Goal: Information Seeking & Learning: Learn about a topic

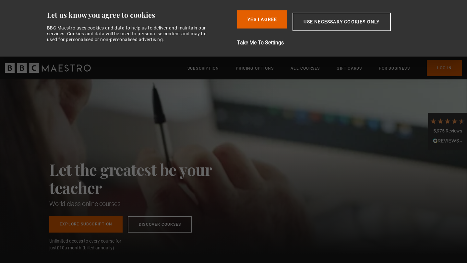
scroll to position [0, 85]
click at [275, 13] on button "Yes I Agree" at bounding box center [262, 19] width 50 height 18
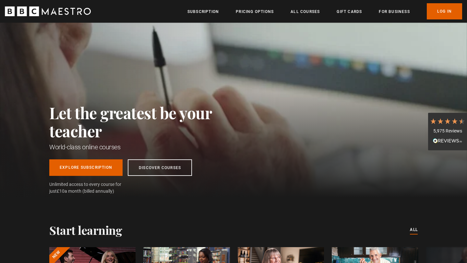
scroll to position [0, 170]
click at [438, 17] on link "Log In" at bounding box center [443, 11] width 35 height 16
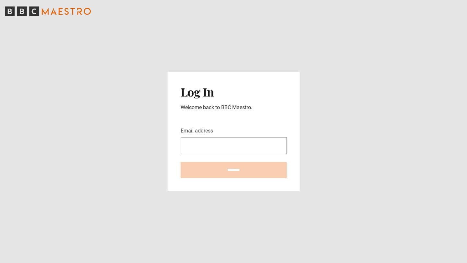
click at [223, 139] on input "Email address" at bounding box center [233, 145] width 106 height 17
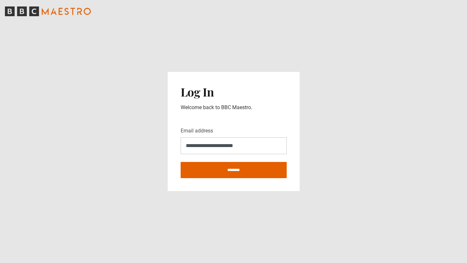
type input "**********"
click at [180, 162] on input "********" at bounding box center [233, 170] width 106 height 16
type input "**********"
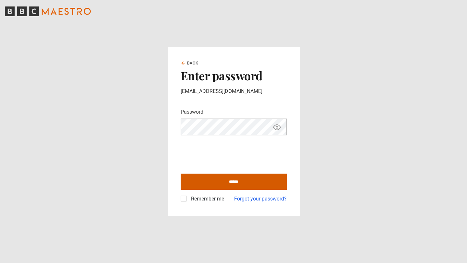
click at [233, 180] on input "******" at bounding box center [233, 182] width 106 height 16
type input "**********"
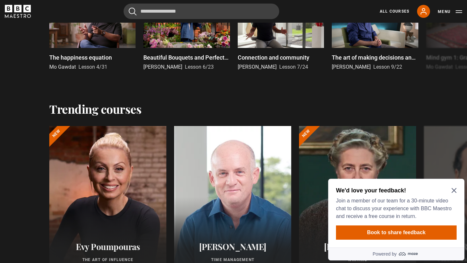
scroll to position [274, 0]
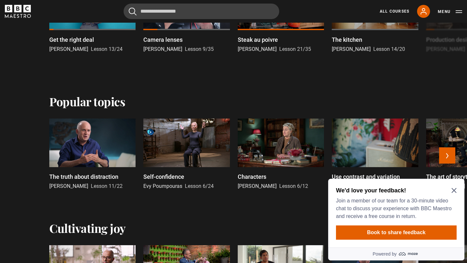
click at [189, 148] on div at bounding box center [186, 143] width 86 height 49
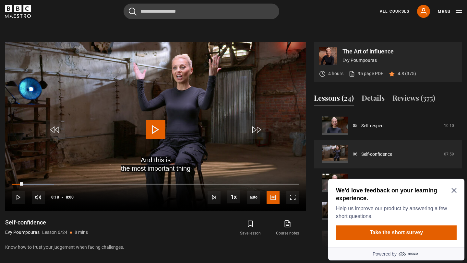
scroll to position [242, 0]
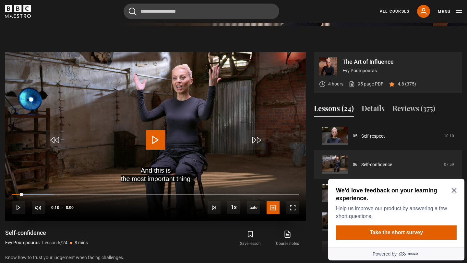
click at [150, 139] on span "Video Player" at bounding box center [155, 139] width 19 height 19
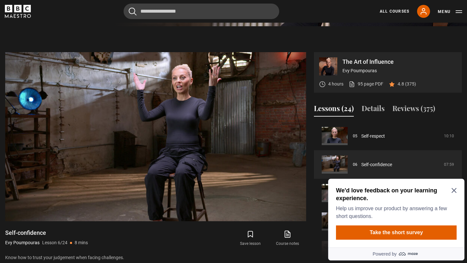
click at [454, 190] on icon "Close Maze Prompt" at bounding box center [453, 190] width 5 height 5
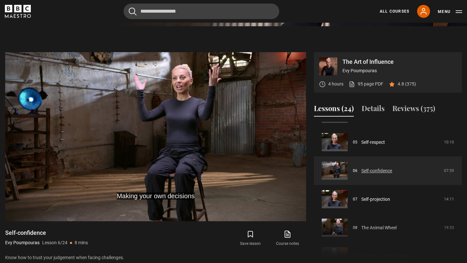
scroll to position [0, 0]
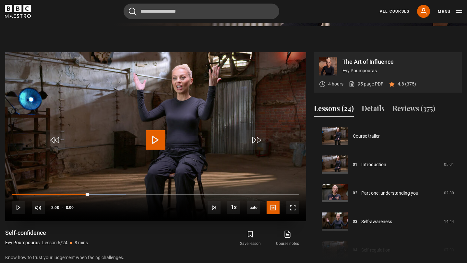
click at [162, 131] on span "Video Player" at bounding box center [155, 139] width 19 height 19
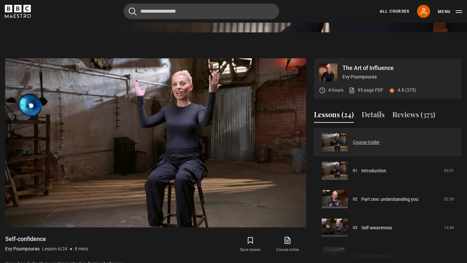
click at [360, 143] on link "Course trailer" at bounding box center [366, 142] width 27 height 7
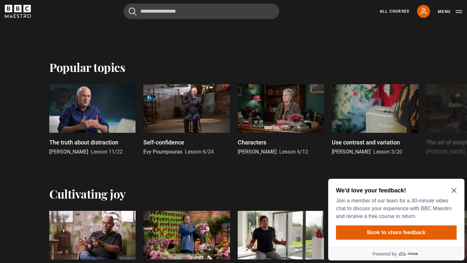
scroll to position [310, 0]
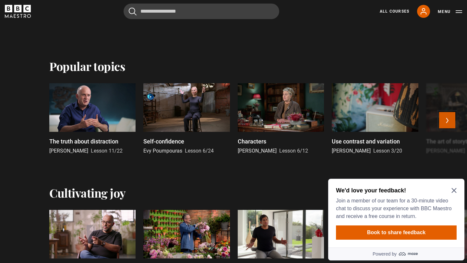
click at [450, 119] on button "Next" at bounding box center [447, 120] width 16 height 16
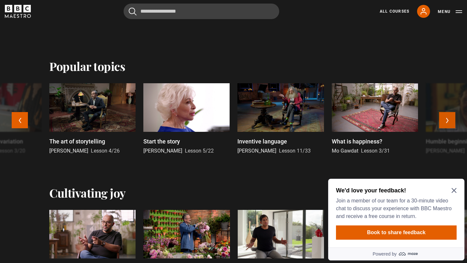
click at [450, 119] on button "Next" at bounding box center [447, 120] width 16 height 16
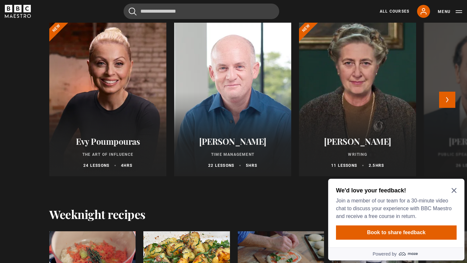
scroll to position [625, 0]
click at [441, 99] on button "Next" at bounding box center [447, 100] width 16 height 16
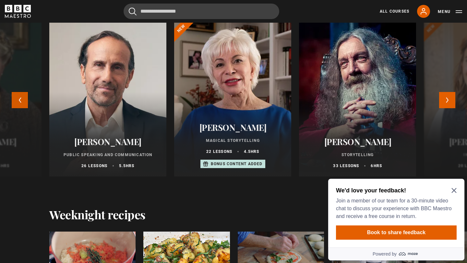
click at [19, 98] on button "Previous" at bounding box center [20, 100] width 16 height 16
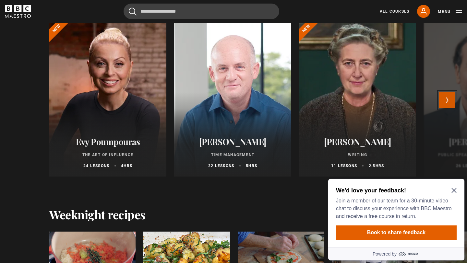
click at [443, 103] on button "Next" at bounding box center [447, 100] width 16 height 16
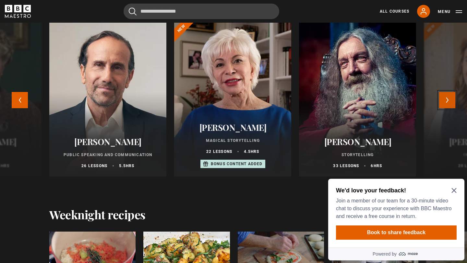
click at [443, 103] on button "Next" at bounding box center [447, 100] width 16 height 16
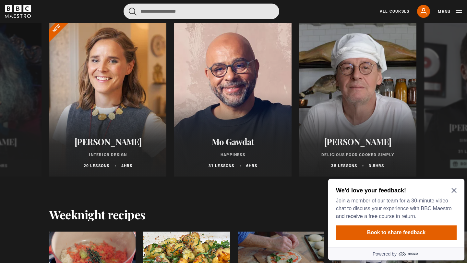
click at [162, 18] on input "Search" at bounding box center [201, 12] width 156 height 16
type input "**********"
click at [129, 7] on button "submit" at bounding box center [133, 11] width 8 height 8
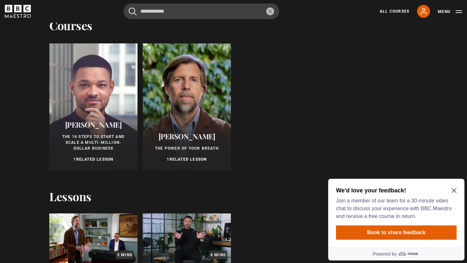
scroll to position [99, 0]
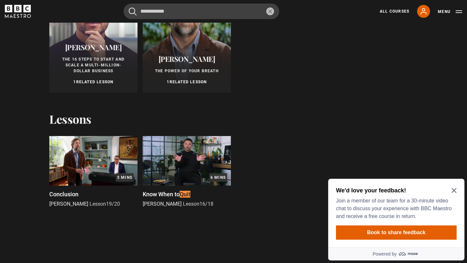
click at [190, 72] on span "The Power of Your Breath" at bounding box center [187, 71] width 64 height 5
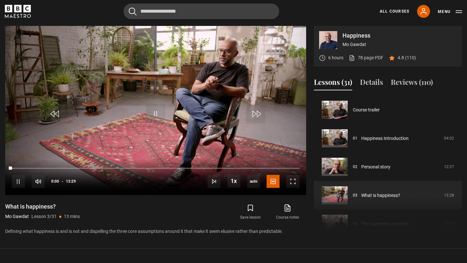
scroll to position [57, 0]
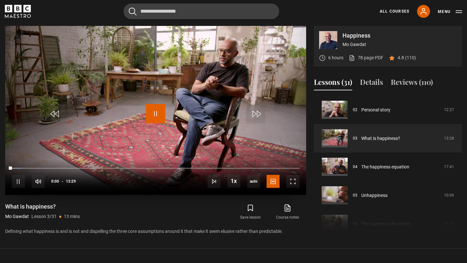
click at [159, 114] on span "Video Player" at bounding box center [155, 113] width 19 height 19
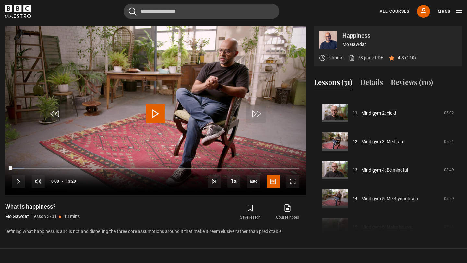
scroll to position [215, 0]
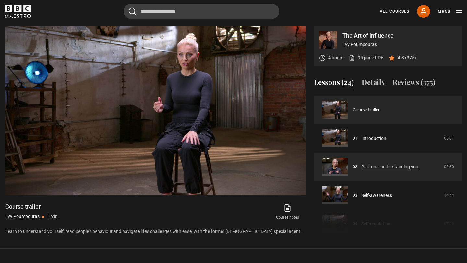
scroll to position [1, 0]
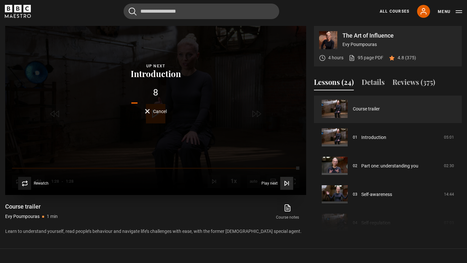
click at [283, 181] on icon "Video Player" at bounding box center [286, 183] width 6 height 6
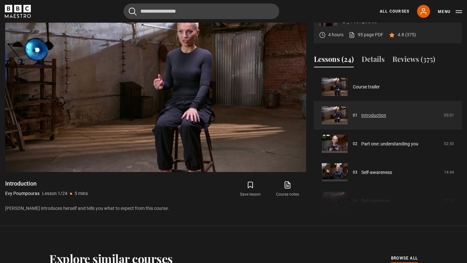
scroll to position [266, 0]
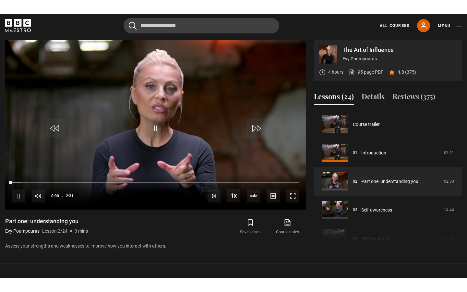
scroll to position [29, 0]
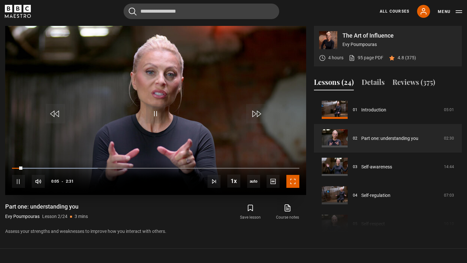
click at [296, 185] on span "Video Player" at bounding box center [292, 181] width 13 height 13
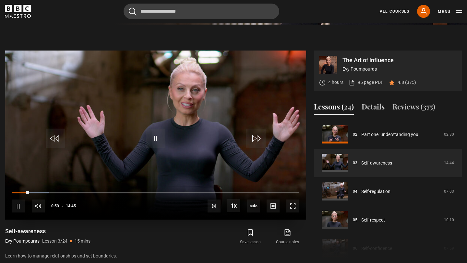
scroll to position [243, 0]
click at [163, 135] on span "Video Player" at bounding box center [155, 138] width 19 height 19
click at [157, 142] on span "Video Player" at bounding box center [155, 138] width 19 height 19
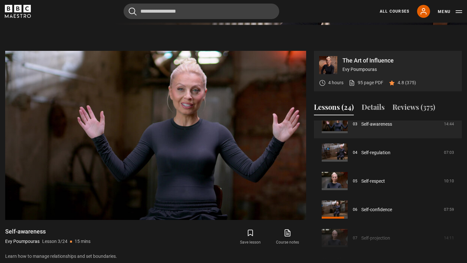
scroll to position [0, 0]
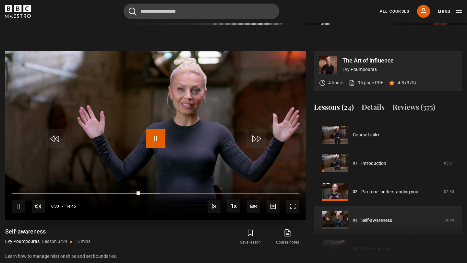
click at [159, 138] on span "Video Player" at bounding box center [155, 138] width 19 height 19
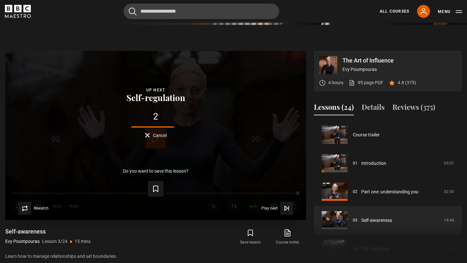
click at [156, 119] on div "2" at bounding box center [156, 116] width 280 height 9
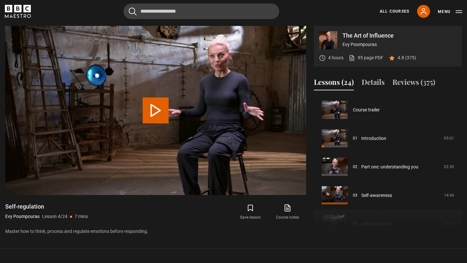
scroll to position [86, 0]
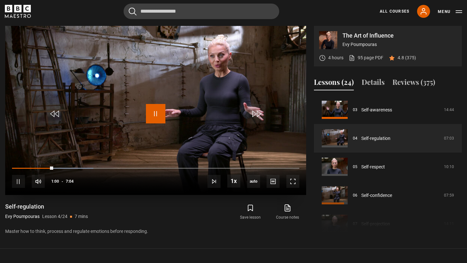
click at [160, 111] on span "Video Player" at bounding box center [155, 113] width 19 height 19
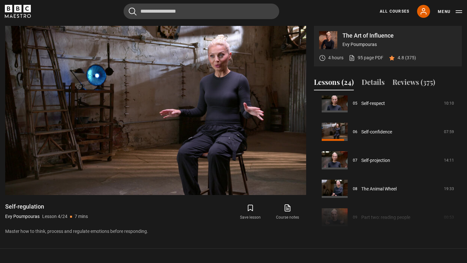
scroll to position [0, 0]
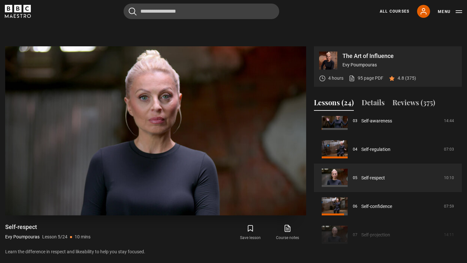
scroll to position [245, 0]
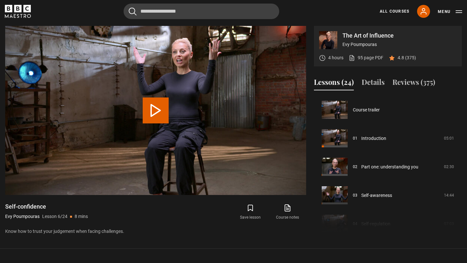
scroll to position [143, 0]
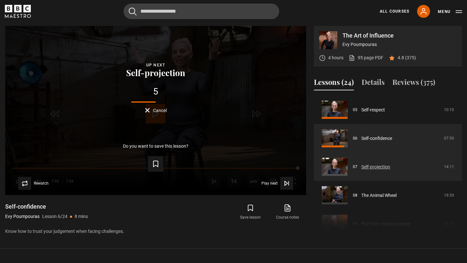
click at [361, 170] on link "Self-projection" at bounding box center [375, 167] width 29 height 7
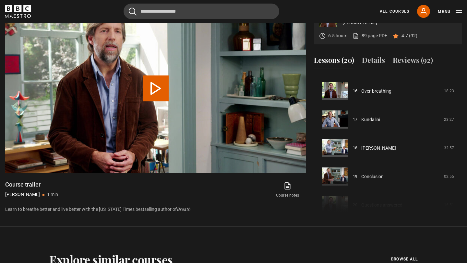
scroll to position [459, 0]
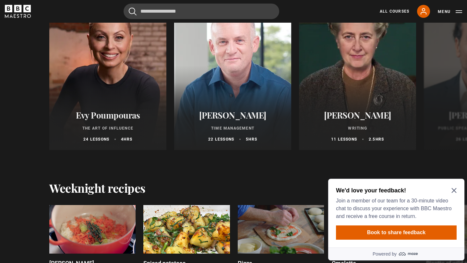
scroll to position [643, 0]
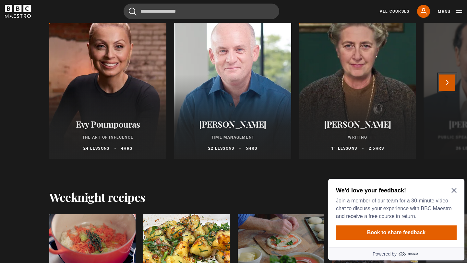
click at [445, 83] on button "Next" at bounding box center [447, 83] width 16 height 16
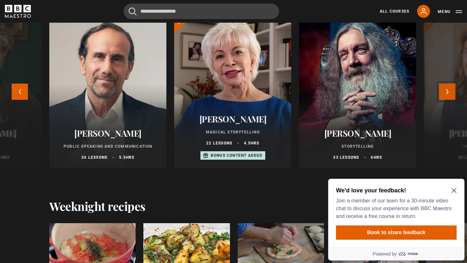
scroll to position [632, 0]
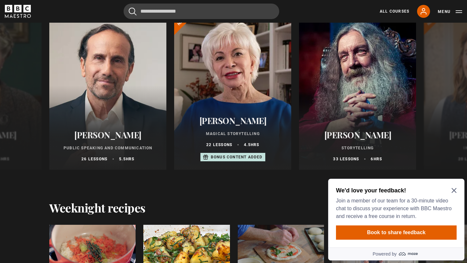
click at [455, 191] on icon "Close Maze Prompt" at bounding box center [453, 190] width 5 height 5
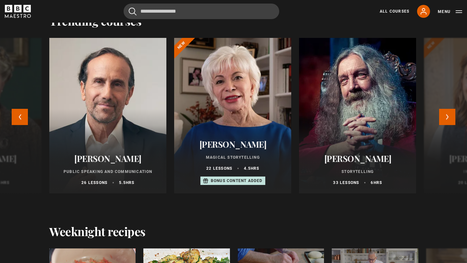
scroll to position [607, 0]
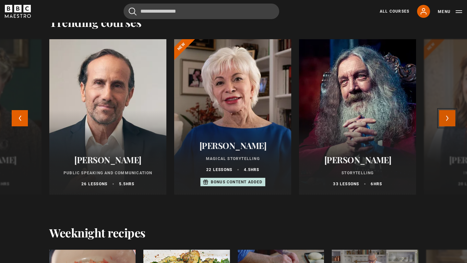
click at [445, 114] on button "Next" at bounding box center [447, 118] width 16 height 16
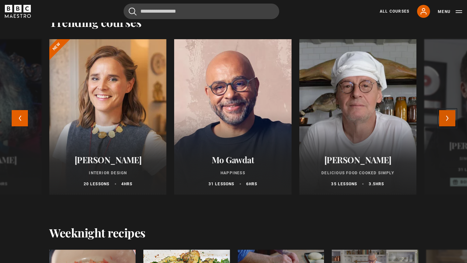
click at [445, 114] on button "Next" at bounding box center [447, 118] width 16 height 16
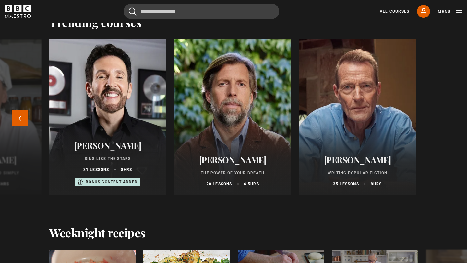
click at [445, 114] on div "Evy Poumpouras The Art of Influence 24 lessons 4 hrs New Oliver Burkeman Time M…" at bounding box center [233, 122] width 467 height 166
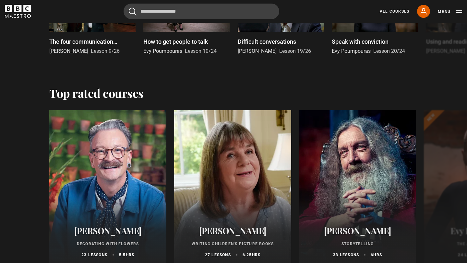
scroll to position [1117, 0]
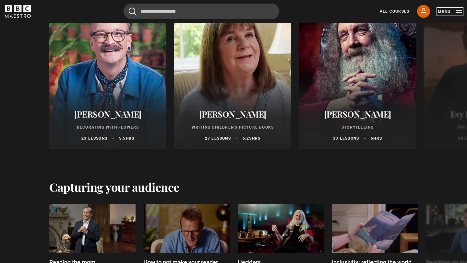
click at [452, 13] on button "Menu" at bounding box center [449, 11] width 24 height 6
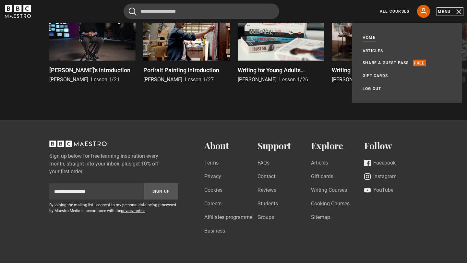
scroll to position [1467, 0]
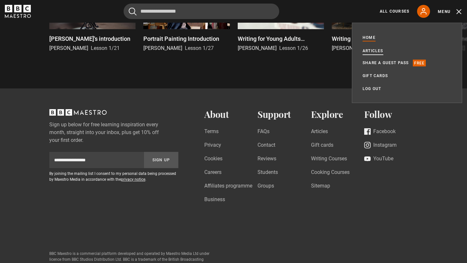
click at [373, 53] on link "Articles" at bounding box center [372, 51] width 21 height 6
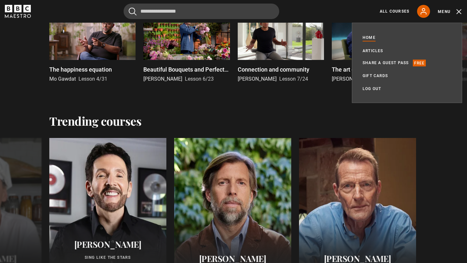
scroll to position [553, 0]
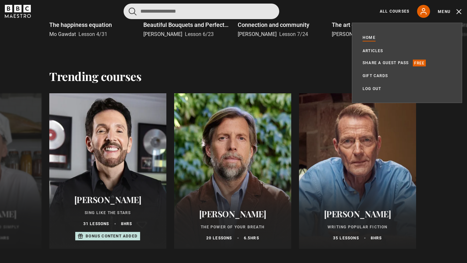
click at [168, 11] on input "Search" at bounding box center [201, 12] width 156 height 16
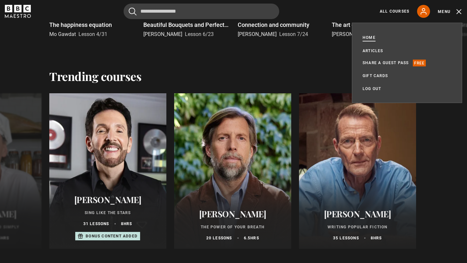
click at [370, 40] on link "Home" at bounding box center [368, 37] width 13 height 7
click at [400, 10] on link "All Courses" at bounding box center [393, 11] width 29 height 6
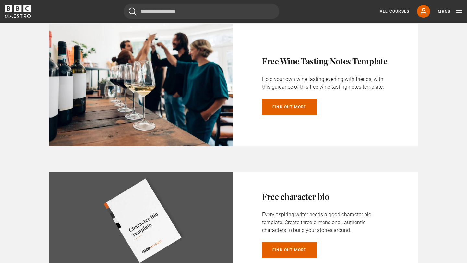
scroll to position [1021, 0]
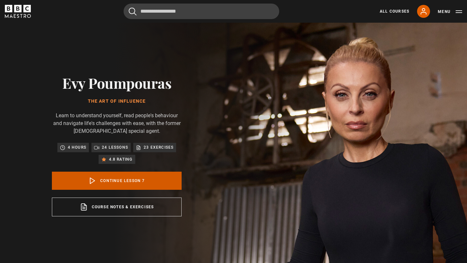
click at [154, 185] on link "Continue lesson 7" at bounding box center [117, 181] width 130 height 18
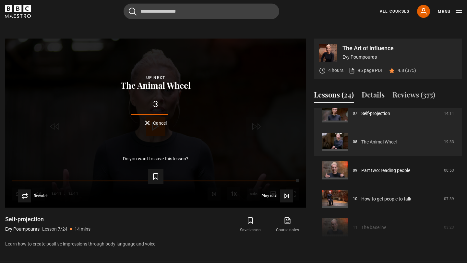
scroll to position [201, 0]
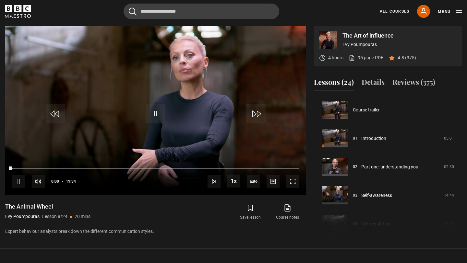
scroll to position [200, 0]
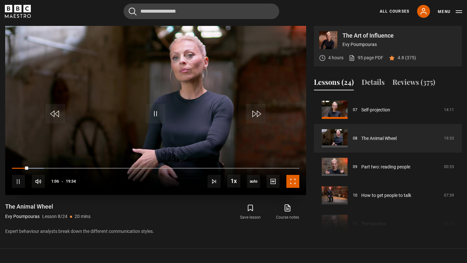
click at [297, 185] on span "Video Player" at bounding box center [292, 181] width 13 height 13
click at [171, 87] on video "Video Player" at bounding box center [155, 110] width 301 height 169
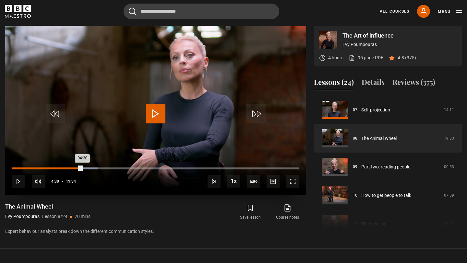
click at [78, 168] on div "04:30" at bounding box center [78, 169] width 1 height 2
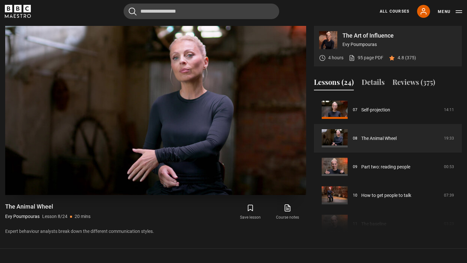
click at [165, 80] on video "Video Player" at bounding box center [155, 110] width 301 height 169
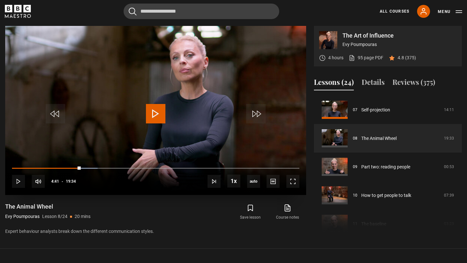
click at [165, 80] on video "Video Player" at bounding box center [155, 110] width 301 height 169
click at [154, 98] on video "Video Player" at bounding box center [155, 110] width 301 height 169
click at [160, 113] on span "Video Player" at bounding box center [155, 113] width 19 height 19
click at [295, 184] on span "Video Player" at bounding box center [292, 181] width 13 height 13
click at [296, 183] on span "Video Player" at bounding box center [292, 181] width 13 height 13
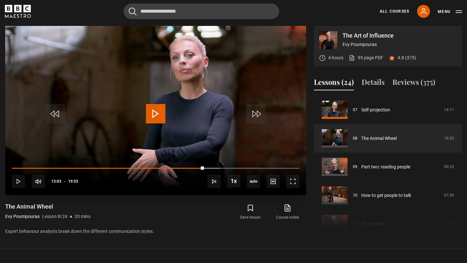
click at [161, 120] on span "Video Player" at bounding box center [155, 113] width 19 height 19
click at [162, 115] on span "Video Player" at bounding box center [155, 113] width 19 height 19
click at [158, 108] on span "Video Player" at bounding box center [155, 113] width 19 height 19
click at [163, 74] on video "Video Player" at bounding box center [155, 110] width 301 height 169
click at [157, 114] on span "Video Player" at bounding box center [155, 113] width 19 height 19
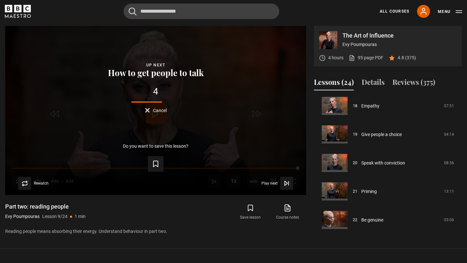
scroll to position [573, 0]
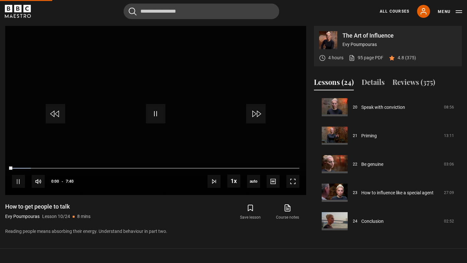
click at [22, 13] on icon "BBC Maestro" at bounding box center [18, 11] width 26 height 13
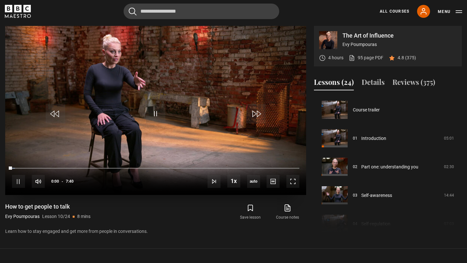
scroll to position [257, 0]
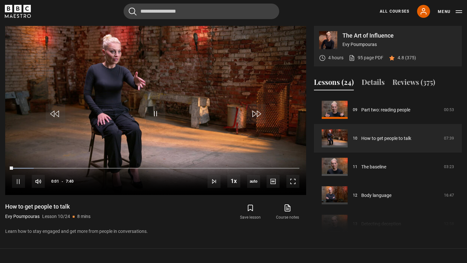
click at [28, 13] on icon "BBC Maestro" at bounding box center [18, 11] width 26 height 13
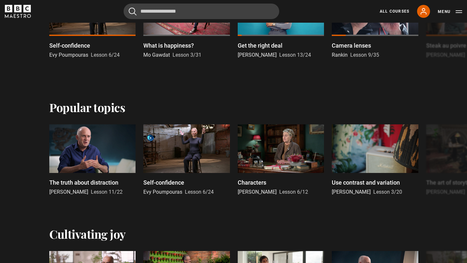
scroll to position [269, 0]
click at [445, 159] on button "Next" at bounding box center [447, 161] width 16 height 16
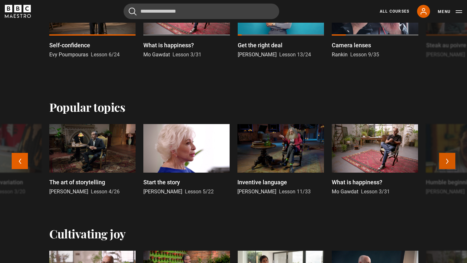
click at [445, 161] on button "Next" at bounding box center [447, 161] width 16 height 16
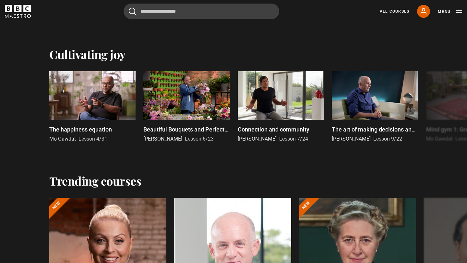
scroll to position [448, 0]
click at [396, 12] on link "All Courses" at bounding box center [393, 11] width 29 height 6
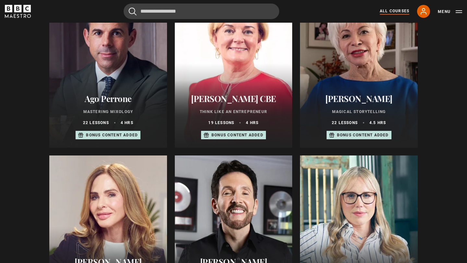
scroll to position [275, 0]
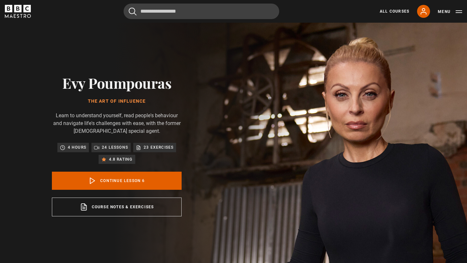
scroll to position [143, 0]
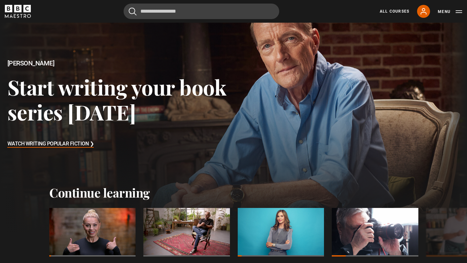
scroll to position [47, 0]
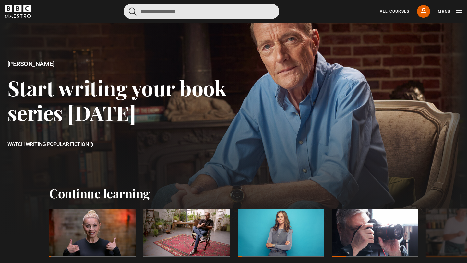
click at [197, 15] on input "Search" at bounding box center [201, 12] width 156 height 16
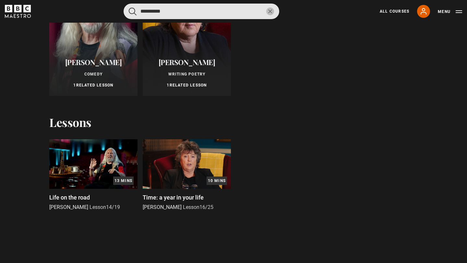
scroll to position [99, 0]
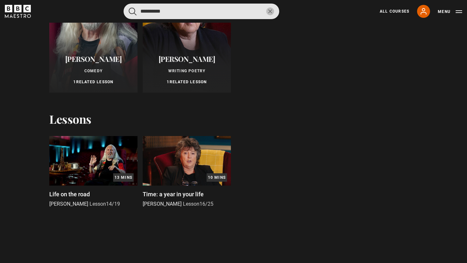
type input "**********"
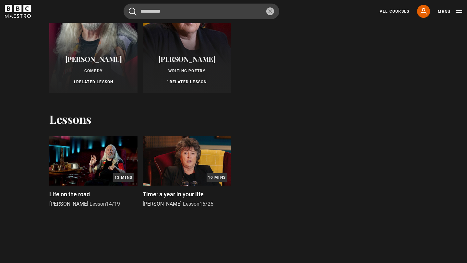
click at [176, 156] on img at bounding box center [187, 161] width 88 height 50
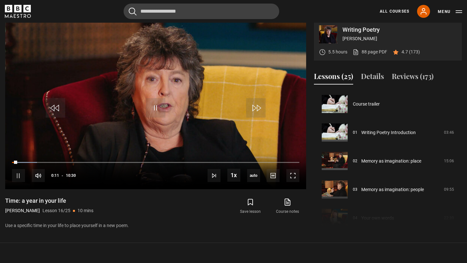
scroll to position [270, 0]
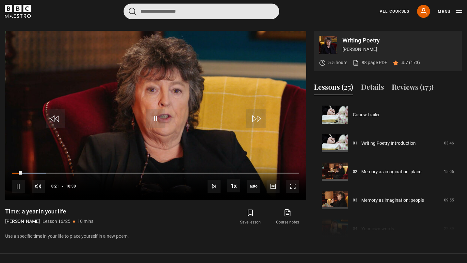
click at [196, 17] on input "Search" at bounding box center [201, 12] width 156 height 16
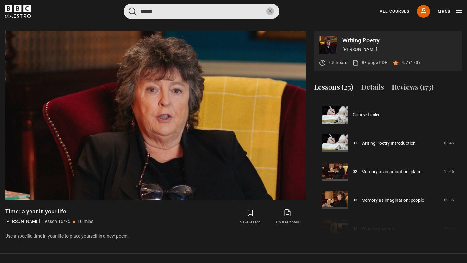
type input "******"
click at [129, 7] on button "submit" at bounding box center [133, 11] width 8 height 8
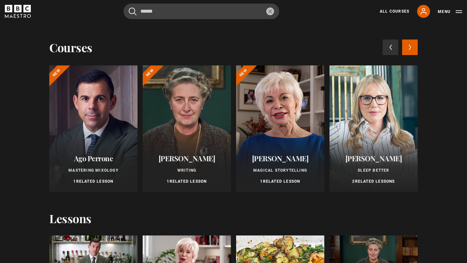
scroll to position [177, 0]
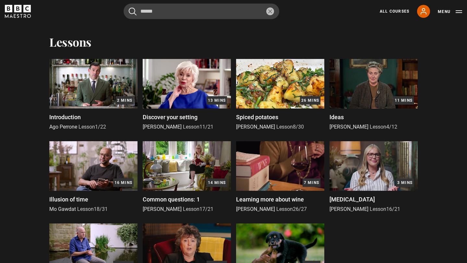
click at [17, 8] on icon "BBC Maestro" at bounding box center [18, 11] width 26 height 13
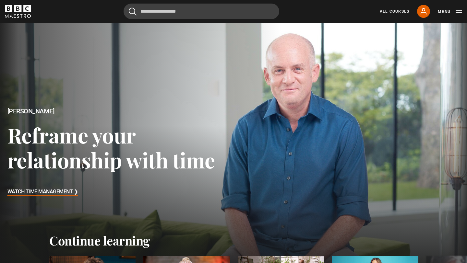
scroll to position [168, 0]
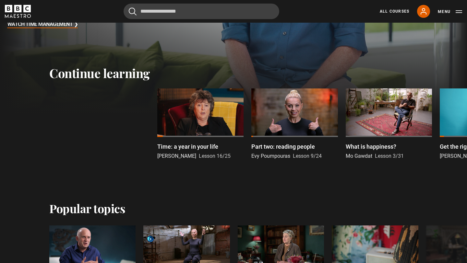
click at [228, 220] on div "Popular topics The truth about distraction [PERSON_NAME] Lesson 11/22 Self-conf…" at bounding box center [233, 255] width 467 height 106
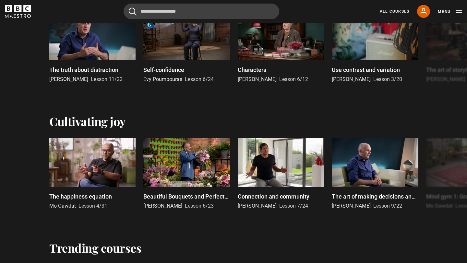
scroll to position [386, 0]
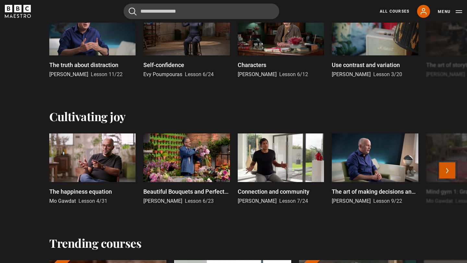
click at [439, 171] on button "Next" at bounding box center [447, 170] width 16 height 16
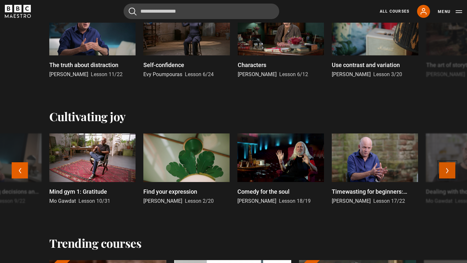
click at [447, 169] on button "Next" at bounding box center [447, 170] width 16 height 16
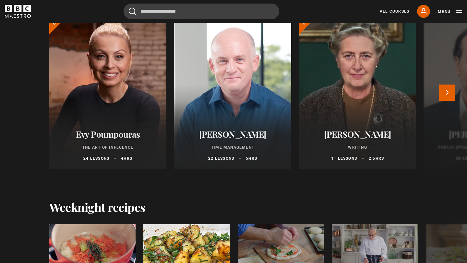
scroll to position [632, 0]
click at [447, 89] on button "Next" at bounding box center [447, 93] width 16 height 16
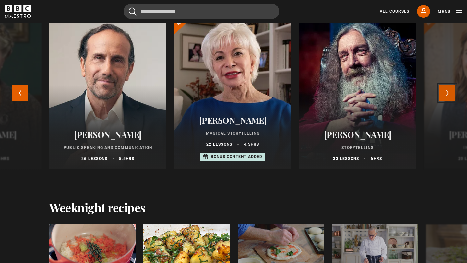
click at [447, 89] on button "Next" at bounding box center [447, 93] width 16 height 16
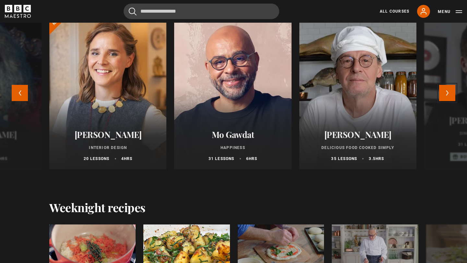
drag, startPoint x: 447, startPoint y: 89, endPoint x: 420, endPoint y: 106, distance: 31.9
click at [422, 108] on div "Evy Poumpouras The Art of Influence 24 lessons 4 hrs New Oliver Burkeman Time M…" at bounding box center [233, 95] width 417 height 163
click at [370, 143] on div "Marco Pierre White Delicious Food Cooked Simply 35 lessons 3.5 hrs" at bounding box center [357, 146] width 117 height 48
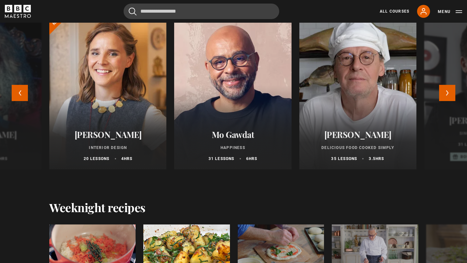
click at [356, 85] on div at bounding box center [357, 91] width 129 height 171
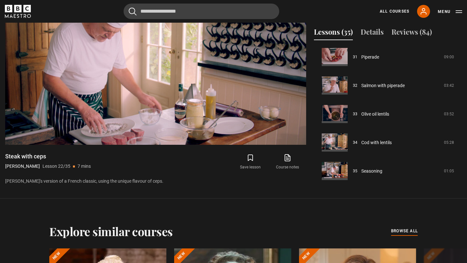
scroll to position [317, 0]
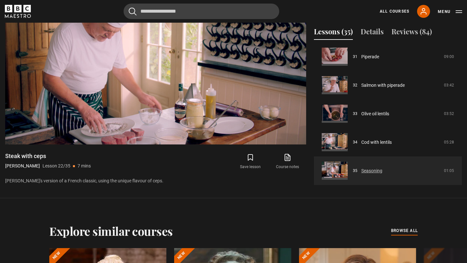
click at [361, 168] on link "Seasoning" at bounding box center [371, 171] width 21 height 7
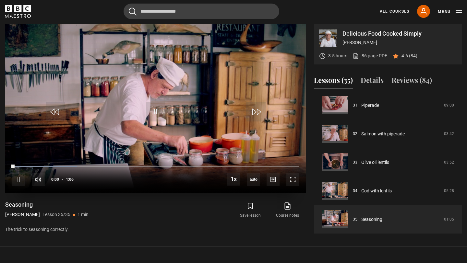
scroll to position [254, 0]
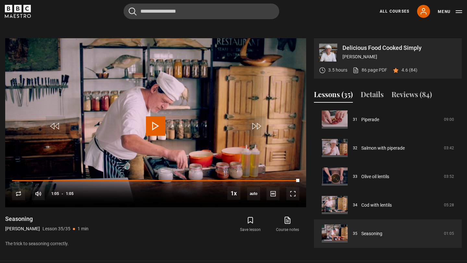
click at [17, 16] on icon "BBC Maestro" at bounding box center [18, 11] width 26 height 13
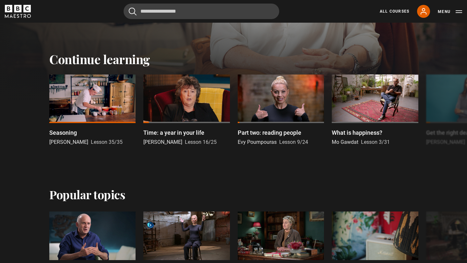
scroll to position [182, 0]
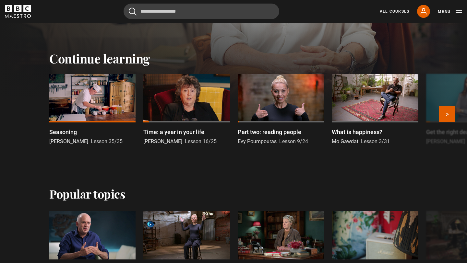
click at [379, 101] on div at bounding box center [374, 98] width 86 height 49
click at [346, 136] on div "What is happiness? Mo Gawdat Lesson 3/31" at bounding box center [374, 137] width 86 height 18
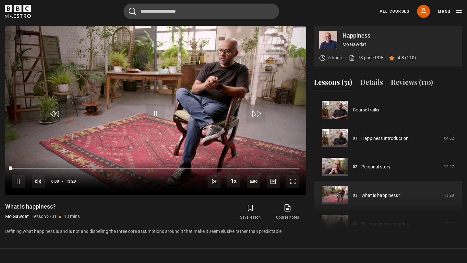
scroll to position [57, 0]
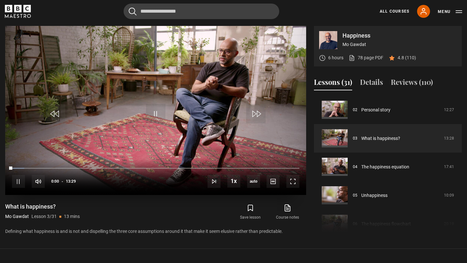
click at [185, 94] on video "Video Player" at bounding box center [155, 110] width 301 height 169
click at [149, 109] on span "Video Player" at bounding box center [155, 113] width 19 height 19
click at [183, 113] on video "Video Player" at bounding box center [155, 110] width 301 height 169
click at [157, 114] on span "Video Player" at bounding box center [155, 113] width 19 height 19
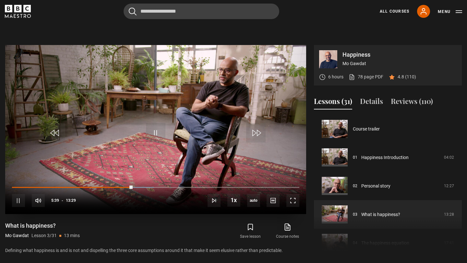
scroll to position [252, 0]
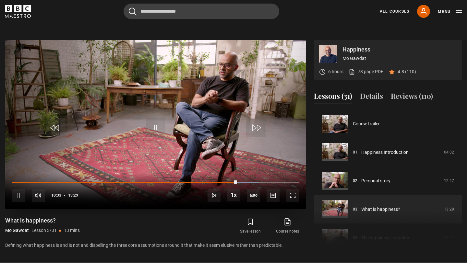
click at [168, 64] on video "Video Player" at bounding box center [155, 124] width 301 height 169
click at [158, 132] on span "Video Player" at bounding box center [155, 127] width 19 height 19
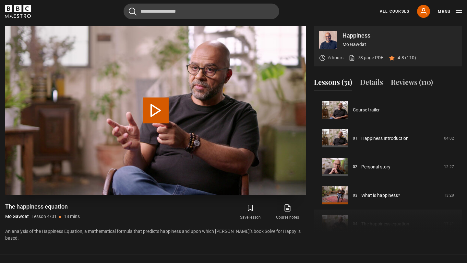
scroll to position [86, 0]
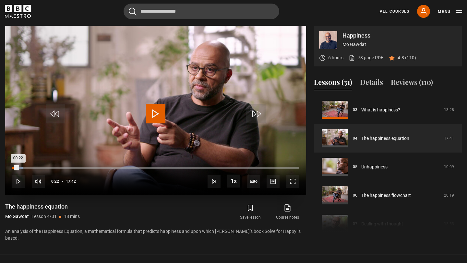
click at [18, 168] on div "Loaded : 3.77% 00:22 00:22" at bounding box center [155, 168] width 287 height 2
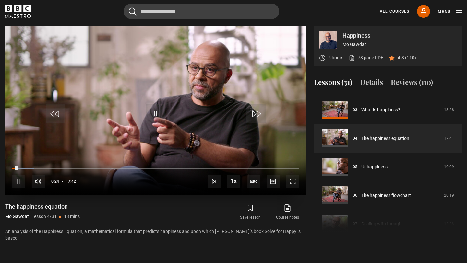
click at [35, 165] on div "10s Skip Back 10 seconds Pause 10s Skip Forward 10 seconds Loaded : 7.53% 00:53…" at bounding box center [155, 177] width 301 height 36
click at [21, 168] on div "Loaded : 7.53% 00:32 00:25" at bounding box center [155, 168] width 287 height 2
click at [29, 167] on div "Loaded : 8.95% 01:03 00:34" at bounding box center [155, 168] width 287 height 2
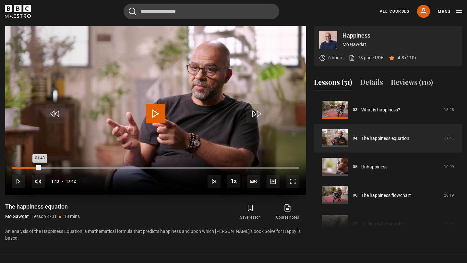
click at [40, 168] on div "Loaded : 11.77% 01:43 01:43" at bounding box center [155, 168] width 287 height 2
click at [155, 114] on span "Video Player" at bounding box center [155, 113] width 19 height 19
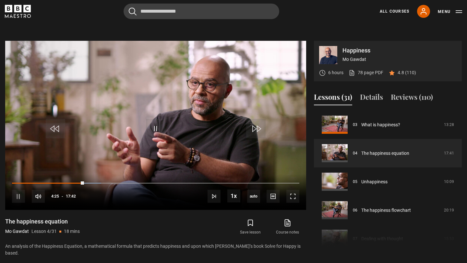
scroll to position [246, 0]
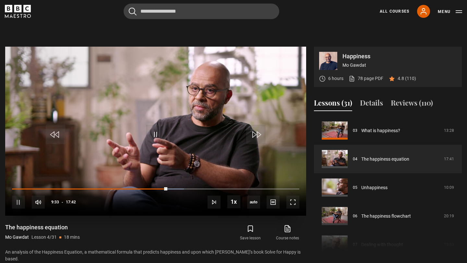
click at [208, 139] on video "Video Player" at bounding box center [155, 131] width 301 height 169
click at [19, 8] on icon "BBC Maestro" at bounding box center [17, 8] width 7 height 7
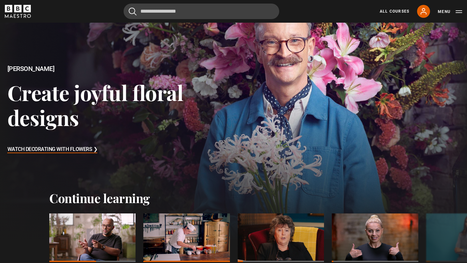
scroll to position [70, 0]
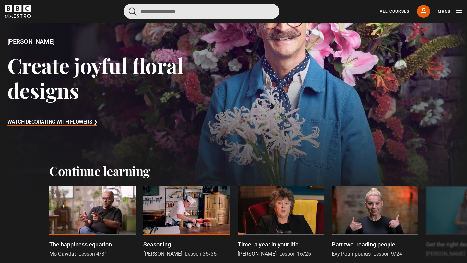
click at [243, 14] on input "Search" at bounding box center [201, 12] width 156 height 16
type input "*********"
click at [129, 7] on button "submit" at bounding box center [133, 11] width 8 height 8
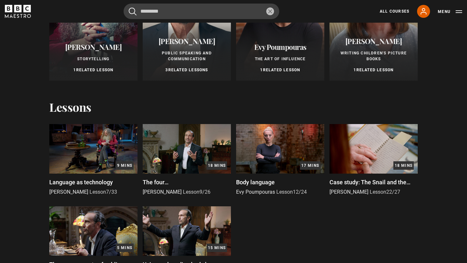
scroll to position [0, 0]
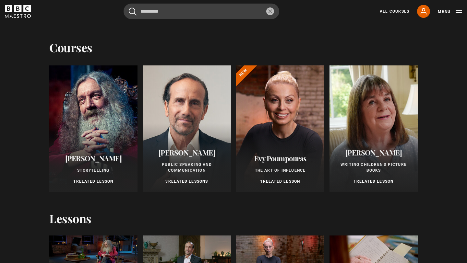
click at [290, 99] on div at bounding box center [280, 128] width 88 height 127
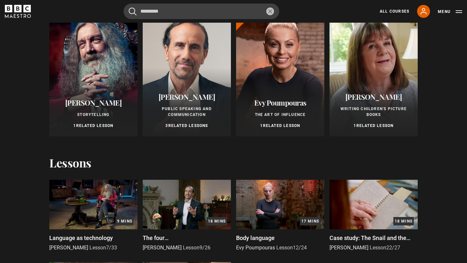
scroll to position [68, 0]
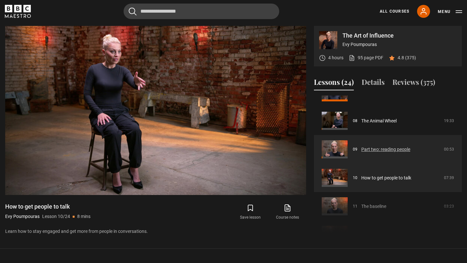
scroll to position [216, 0]
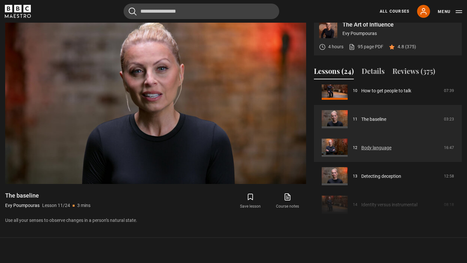
scroll to position [283, 0]
